Goal: Task Accomplishment & Management: Manage account settings

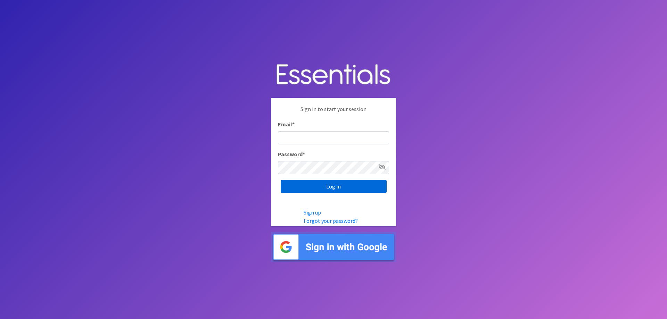
type input "[EMAIL_ADDRESS][DOMAIN_NAME]"
click at [302, 186] on input "Log in" at bounding box center [334, 186] width 106 height 13
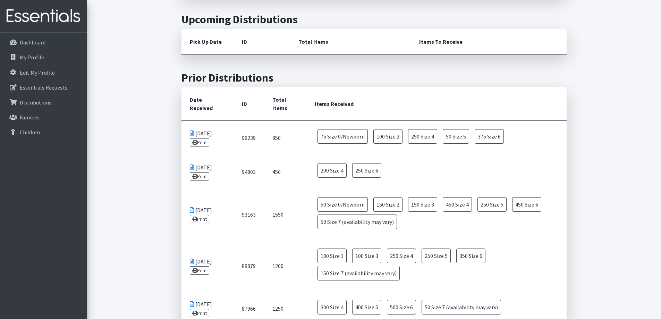
scroll to position [278, 0]
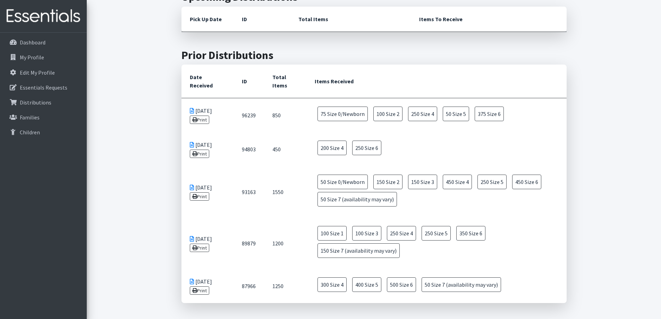
click at [192, 112] on icon at bounding box center [192, 111] width 4 height 6
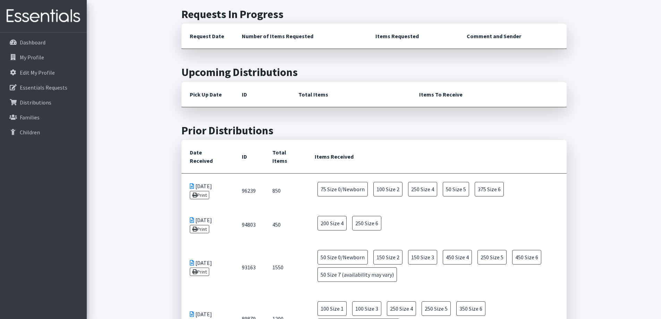
scroll to position [208, 0]
